Goal: Transaction & Acquisition: Purchase product/service

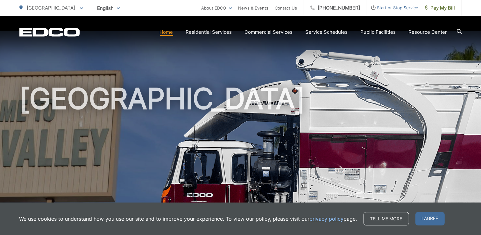
click at [169, 32] on link "Home" at bounding box center [166, 32] width 13 height 8
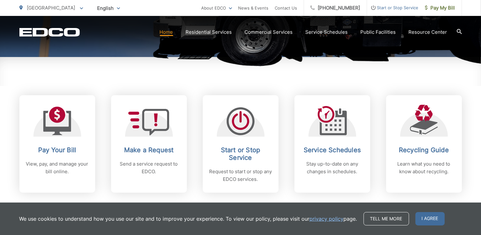
scroll to position [229, 0]
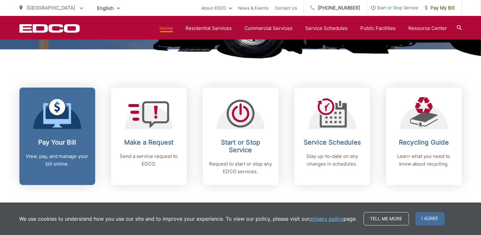
click at [52, 157] on p "View, pay, and manage your bill online." at bounding box center [57, 159] width 63 height 15
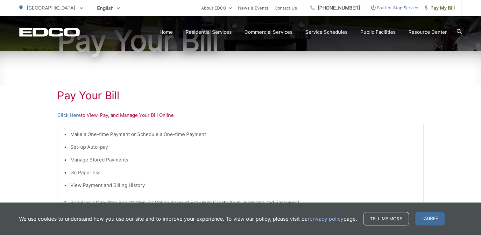
scroll to position [102, 0]
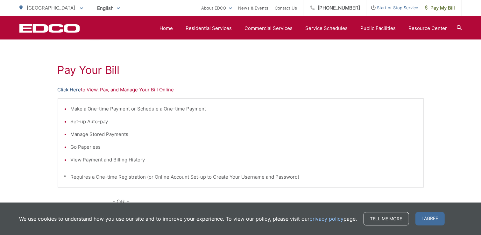
click at [72, 88] on link "Click Here" at bounding box center [70, 90] width 24 height 8
click at [161, 28] on section "Home Residential Services Curbside Pickup Recycling Organic Recycling Trash Hou…" at bounding box center [271, 28] width 382 height 12
click at [169, 26] on link "Home" at bounding box center [166, 28] width 13 height 8
